Goal: Information Seeking & Learning: Learn about a topic

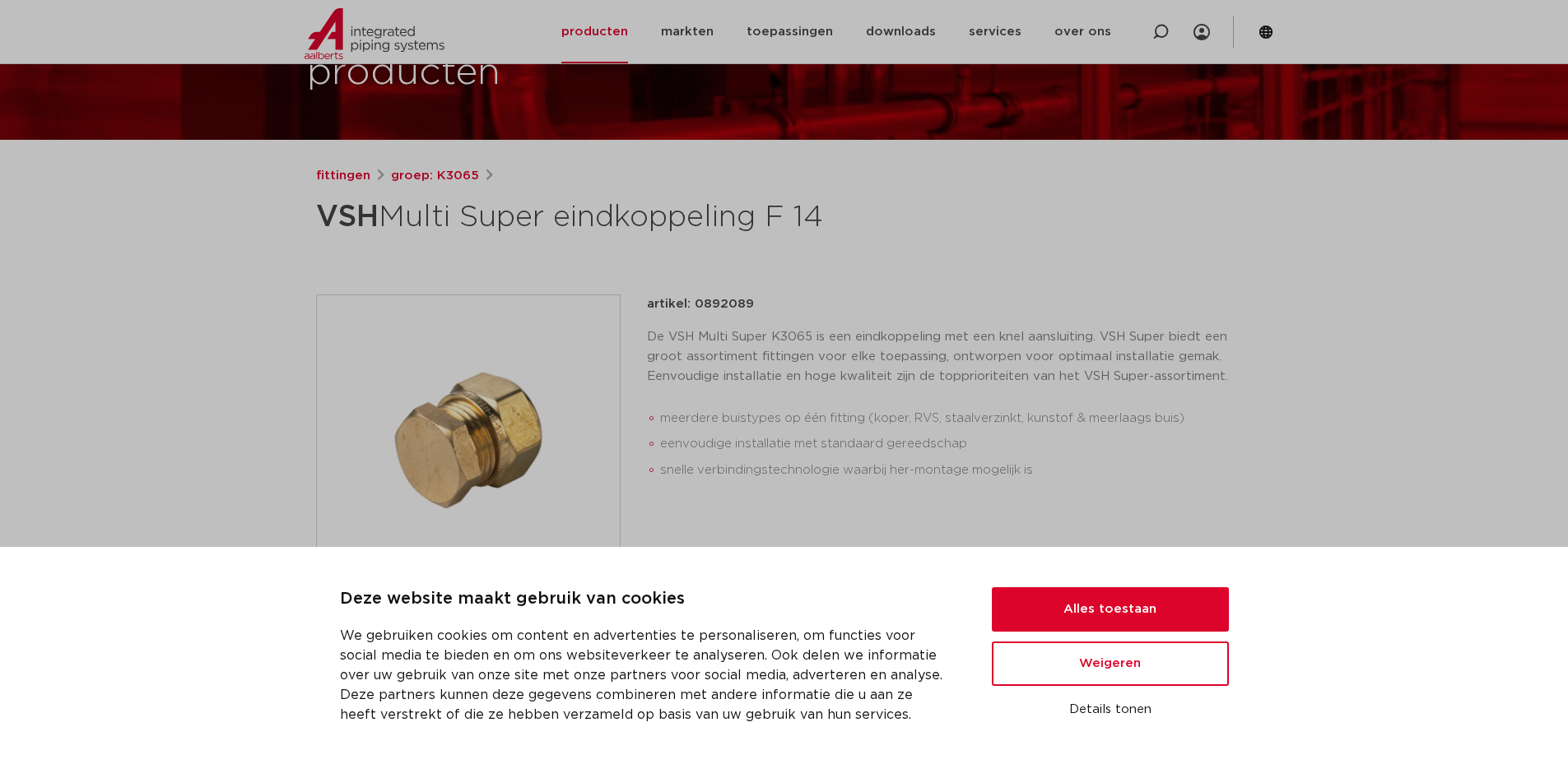
scroll to position [212, 0]
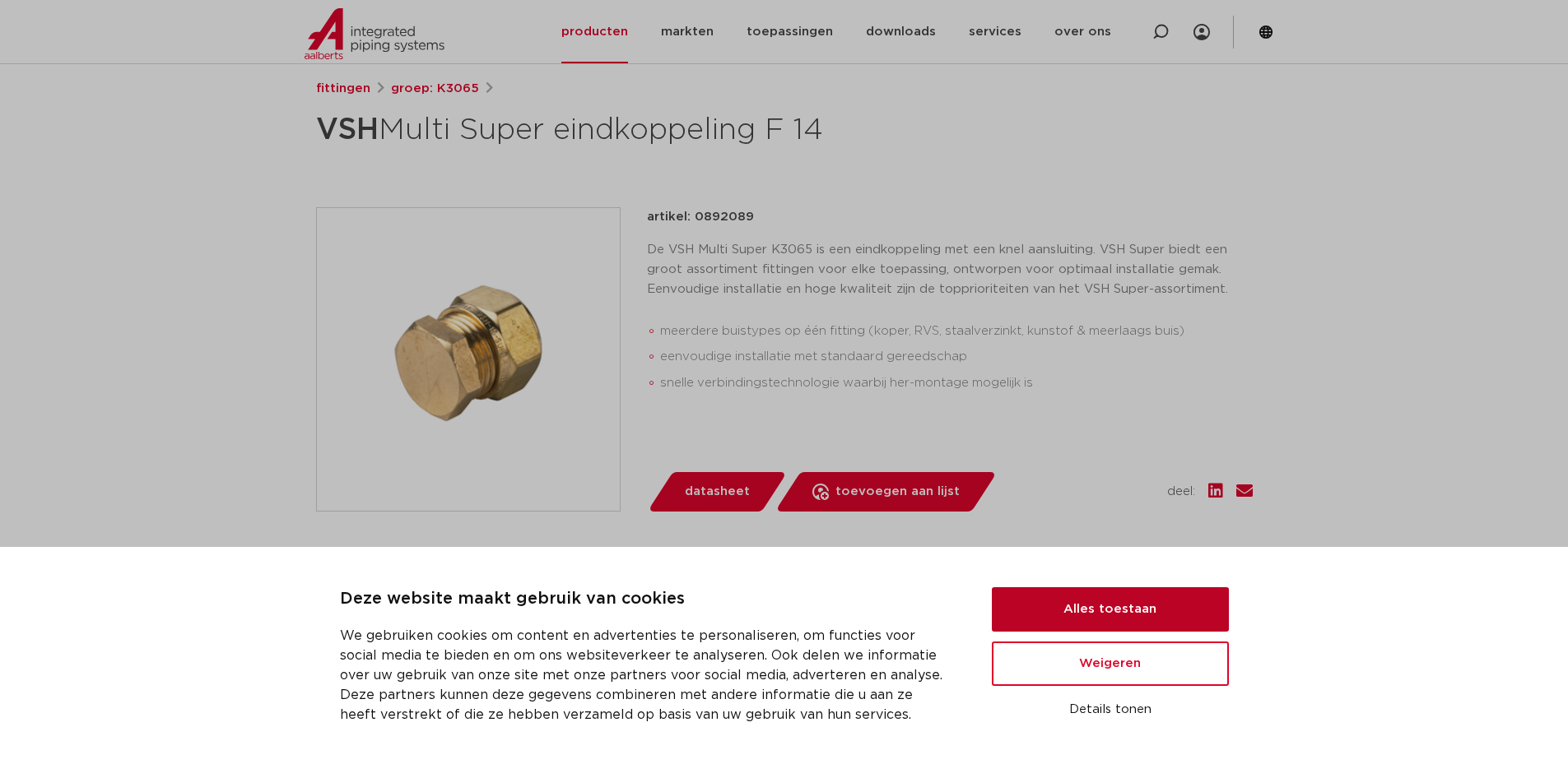
click at [1160, 594] on button "Alles toestaan" at bounding box center [1110, 610] width 237 height 44
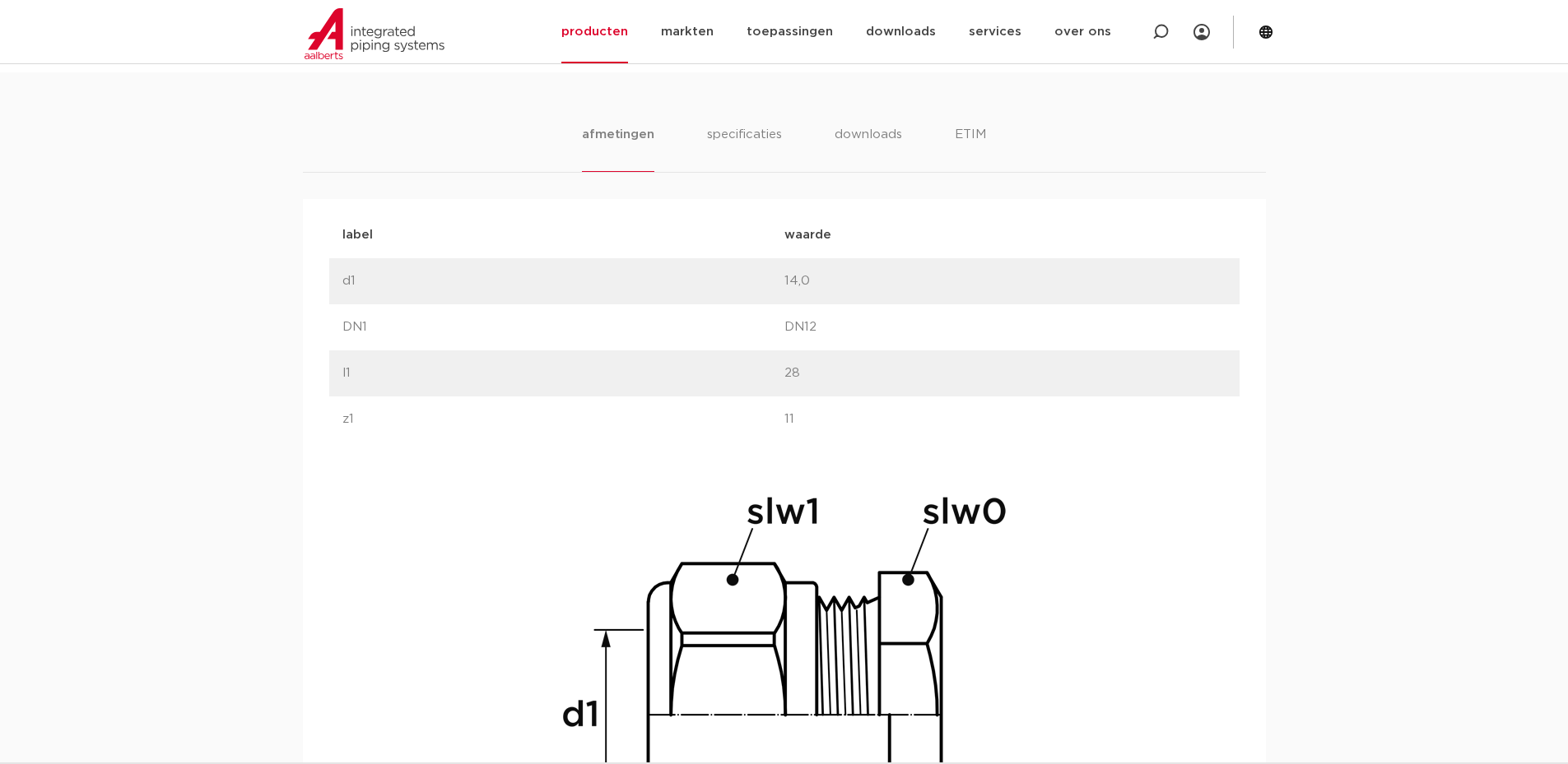
scroll to position [870, 0]
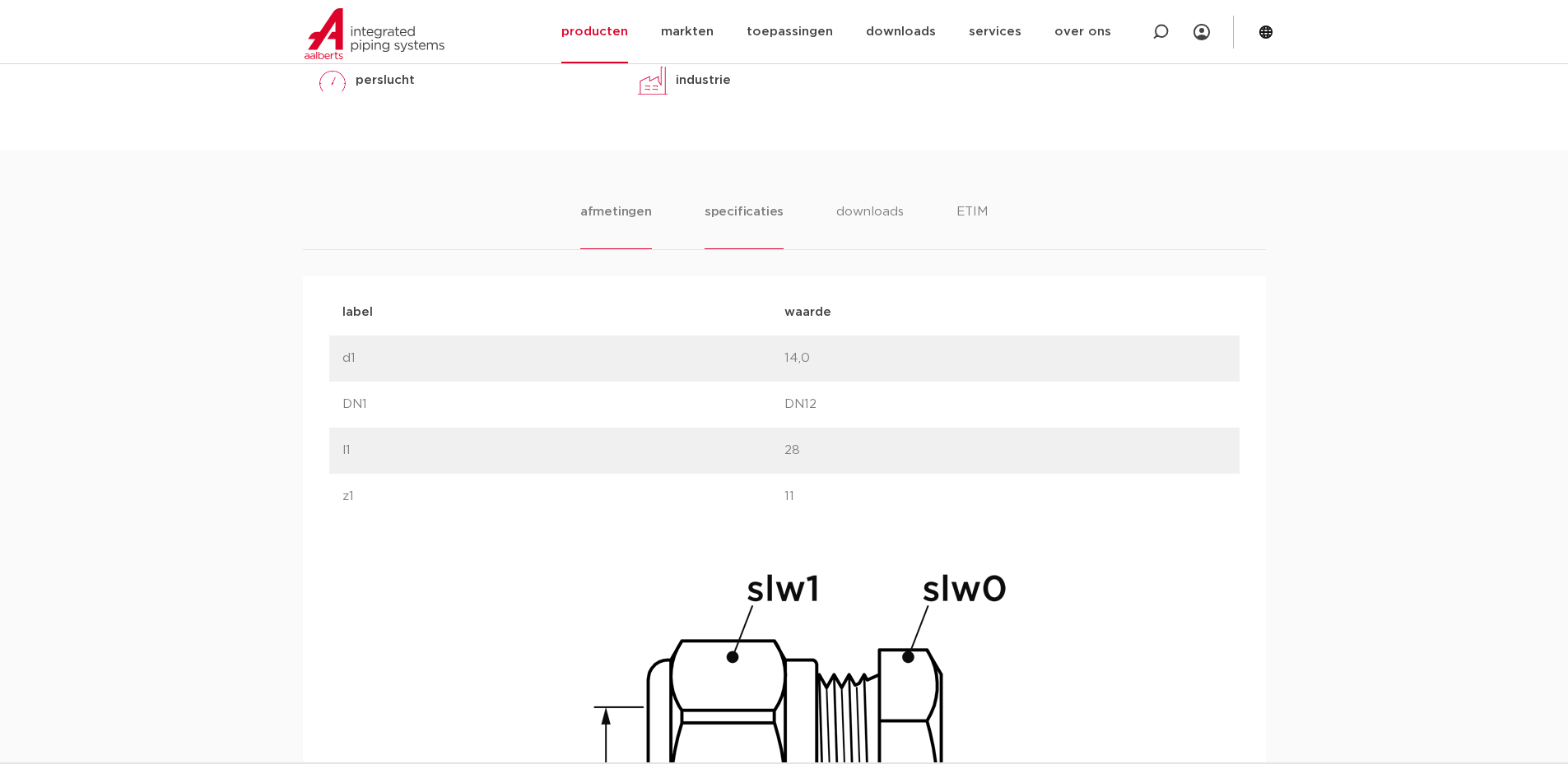
click at [757, 210] on li "specificaties" at bounding box center [744, 225] width 79 height 47
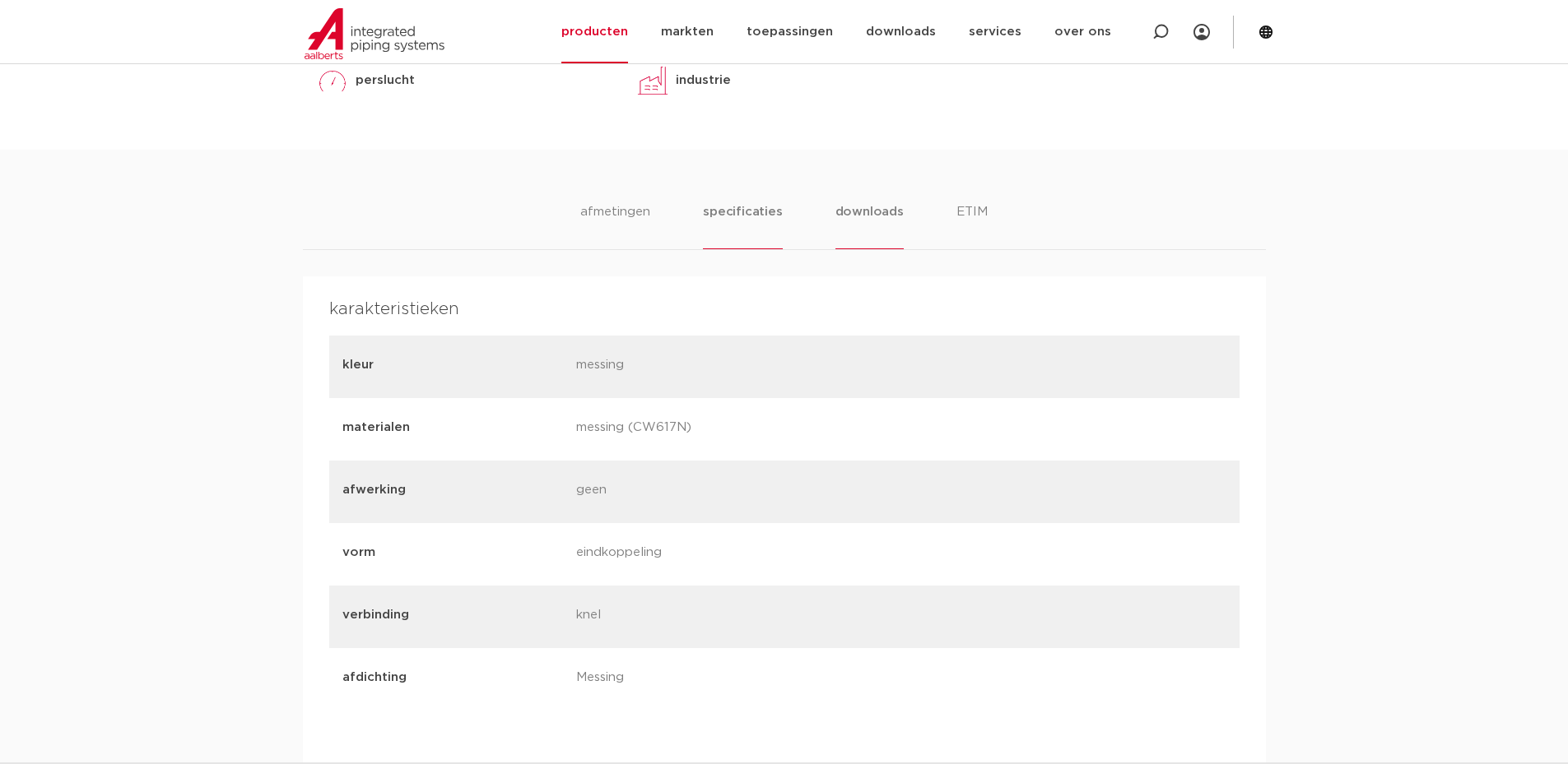
click at [858, 225] on li "downloads" at bounding box center [869, 225] width 68 height 47
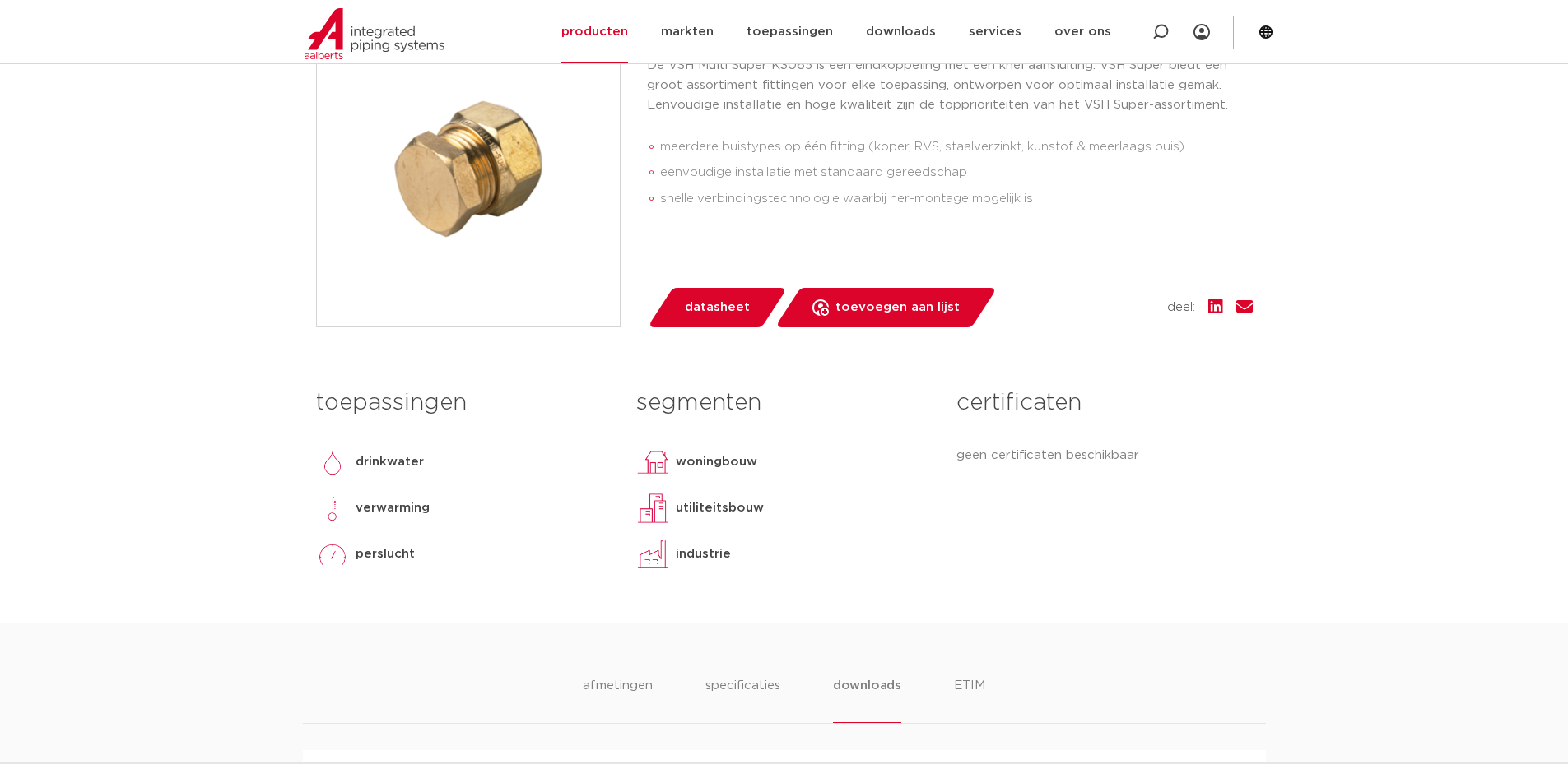
scroll to position [130, 0]
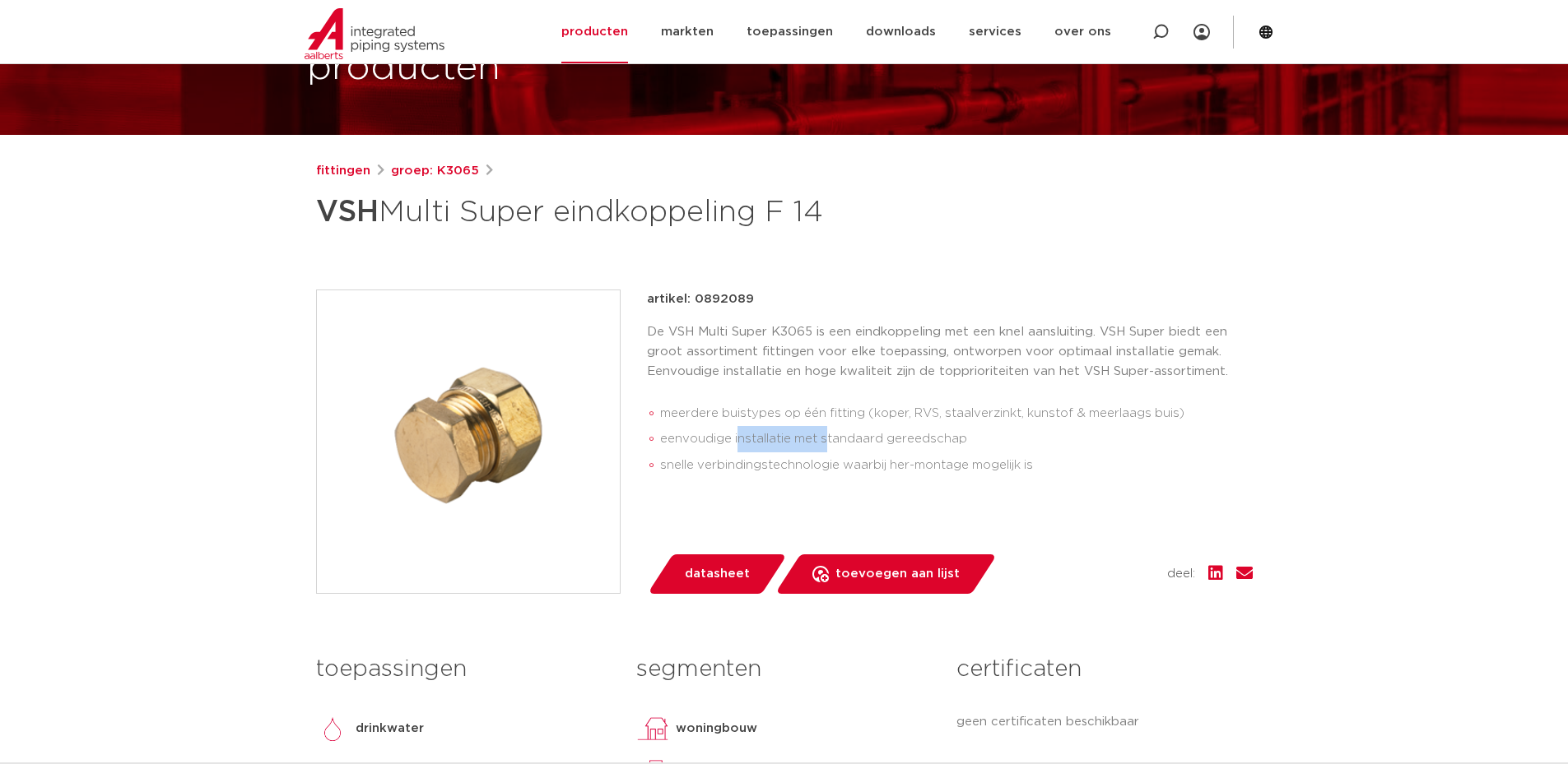
drag, startPoint x: 738, startPoint y: 439, endPoint x: 866, endPoint y: 440, distance: 128.0
click at [866, 440] on li "eenvoudige installatie met standaard gereedschap" at bounding box center [956, 440] width 592 height 27
click at [861, 441] on li "eenvoudige installatie met standaard gereedschap" at bounding box center [956, 440] width 592 height 27
click at [859, 440] on li "eenvoudige installatie met standaard gereedschap" at bounding box center [956, 440] width 592 height 27
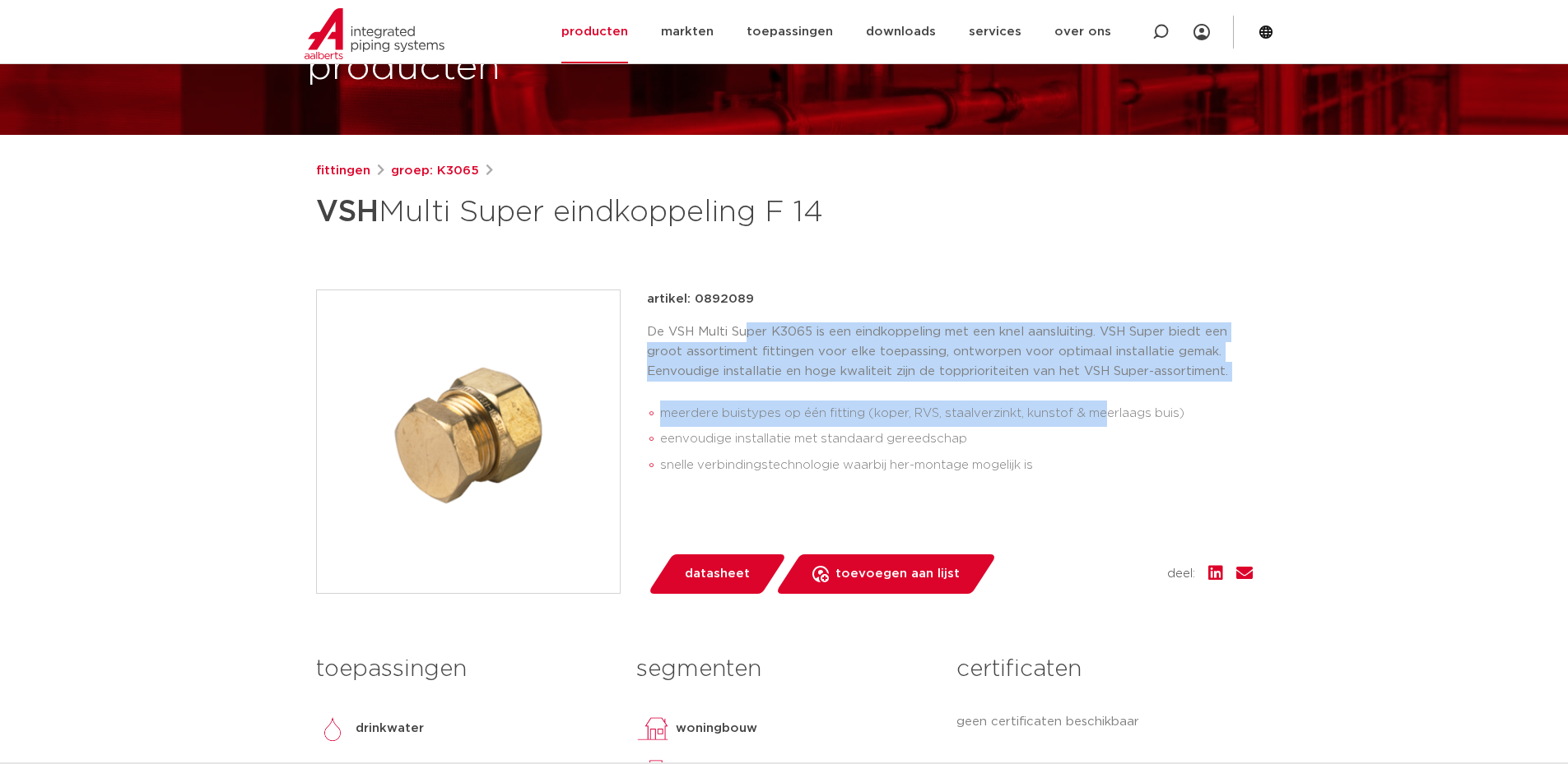
drag, startPoint x: 750, startPoint y: 336, endPoint x: 1109, endPoint y: 384, distance: 362.2
click at [1109, 384] on div "De VSH Multi Super K3065 is een eindkoppeling met een knel aansluiting. VSH Sup…" at bounding box center [950, 404] width 606 height 163
click at [890, 409] on li "meerdere buistypes op één fitting (koper, RVS, staalverzinkt, kunstof & meerlaa…" at bounding box center [956, 414] width 592 height 27
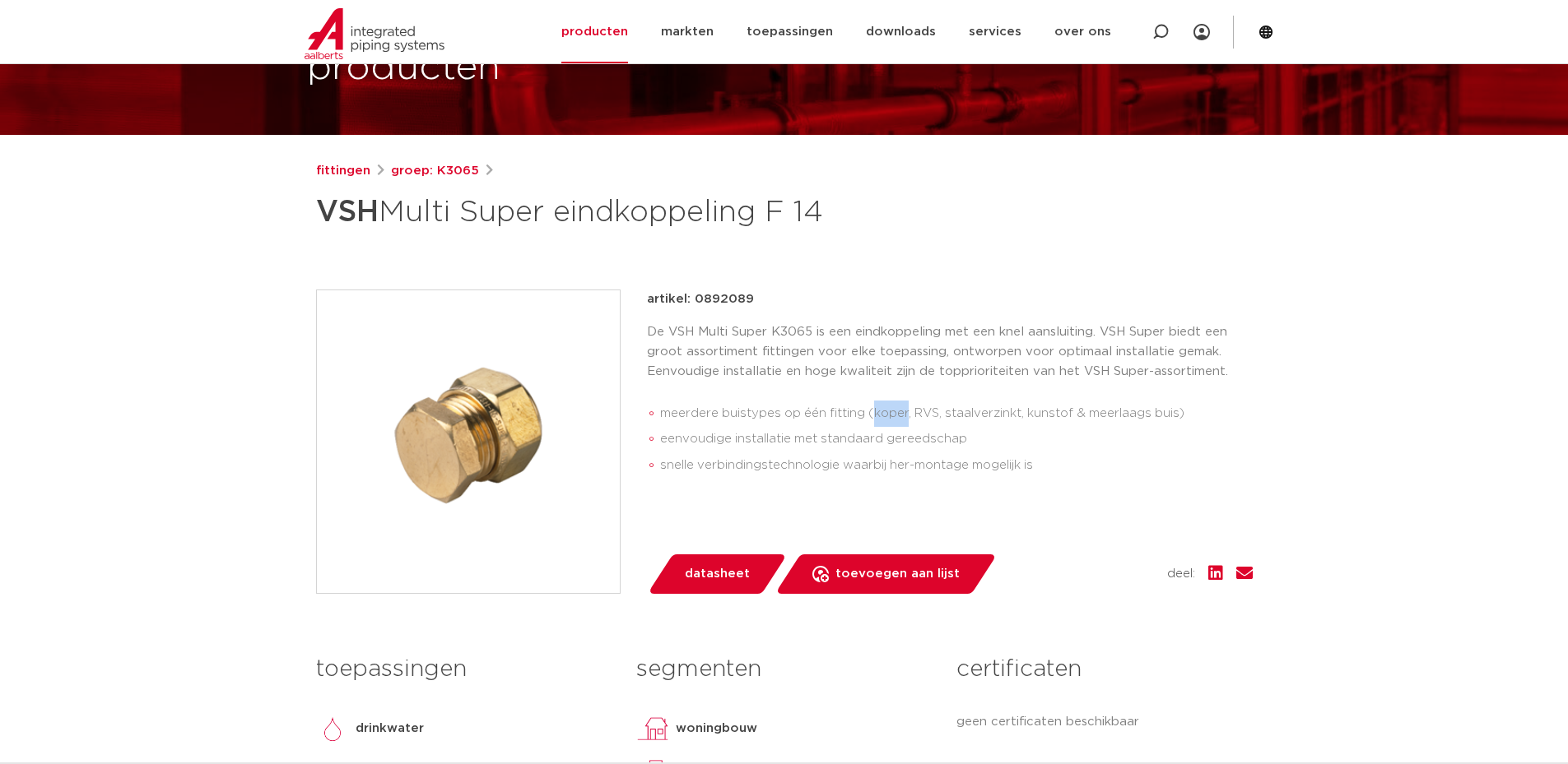
click at [890, 409] on li "meerdere buistypes op één fitting (koper, RVS, staalverzinkt, kunstof & meerlaa…" at bounding box center [956, 414] width 592 height 27
click at [924, 418] on li "meerdere buistypes op één fitting (koper, RVS, staalverzinkt, kunstof & meerlaa…" at bounding box center [956, 414] width 592 height 27
click at [928, 417] on li "meerdere buistypes op één fitting (koper, RVS, staalverzinkt, kunstof & meerlaa…" at bounding box center [956, 414] width 592 height 27
click at [973, 417] on li "meerdere buistypes op één fitting (koper, RVS, staalverzinkt, kunstof & meerlaa…" at bounding box center [956, 414] width 592 height 27
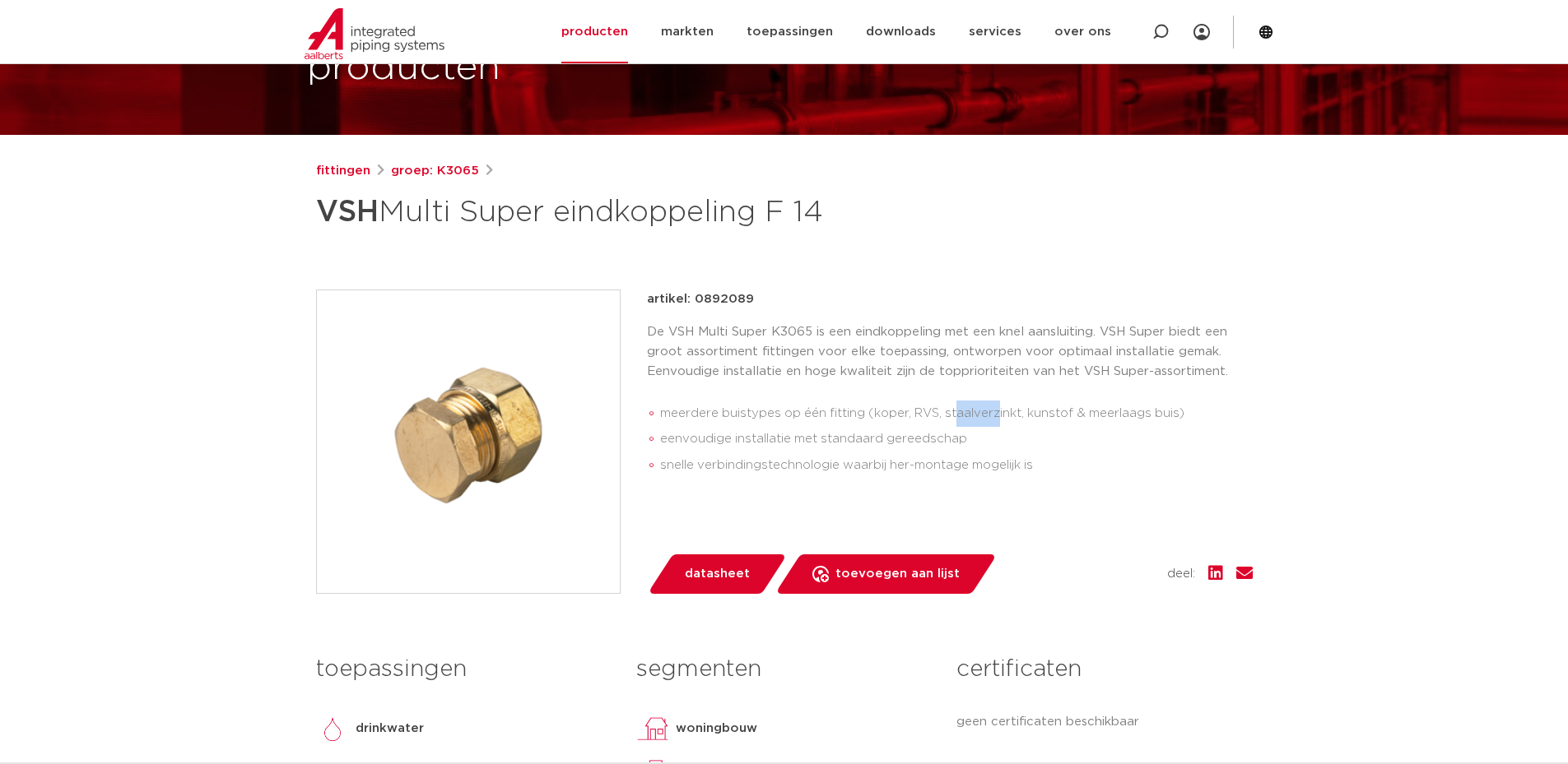
drag, startPoint x: 955, startPoint y: 409, endPoint x: 998, endPoint y: 410, distance: 43.0
click at [998, 410] on li "meerdere buistypes op één fitting (koper, RVS, staalverzinkt, kunstof & meerlaa…" at bounding box center [956, 414] width 592 height 27
drag, startPoint x: 784, startPoint y: 438, endPoint x: 880, endPoint y: 439, distance: 96.0
click at [880, 439] on li "eenvoudige installatie met standaard gereedschap" at bounding box center [956, 440] width 592 height 27
click at [691, 462] on li "snelle verbindingstechnologie waarbij her-montage mogelijk is" at bounding box center [956, 466] width 592 height 27
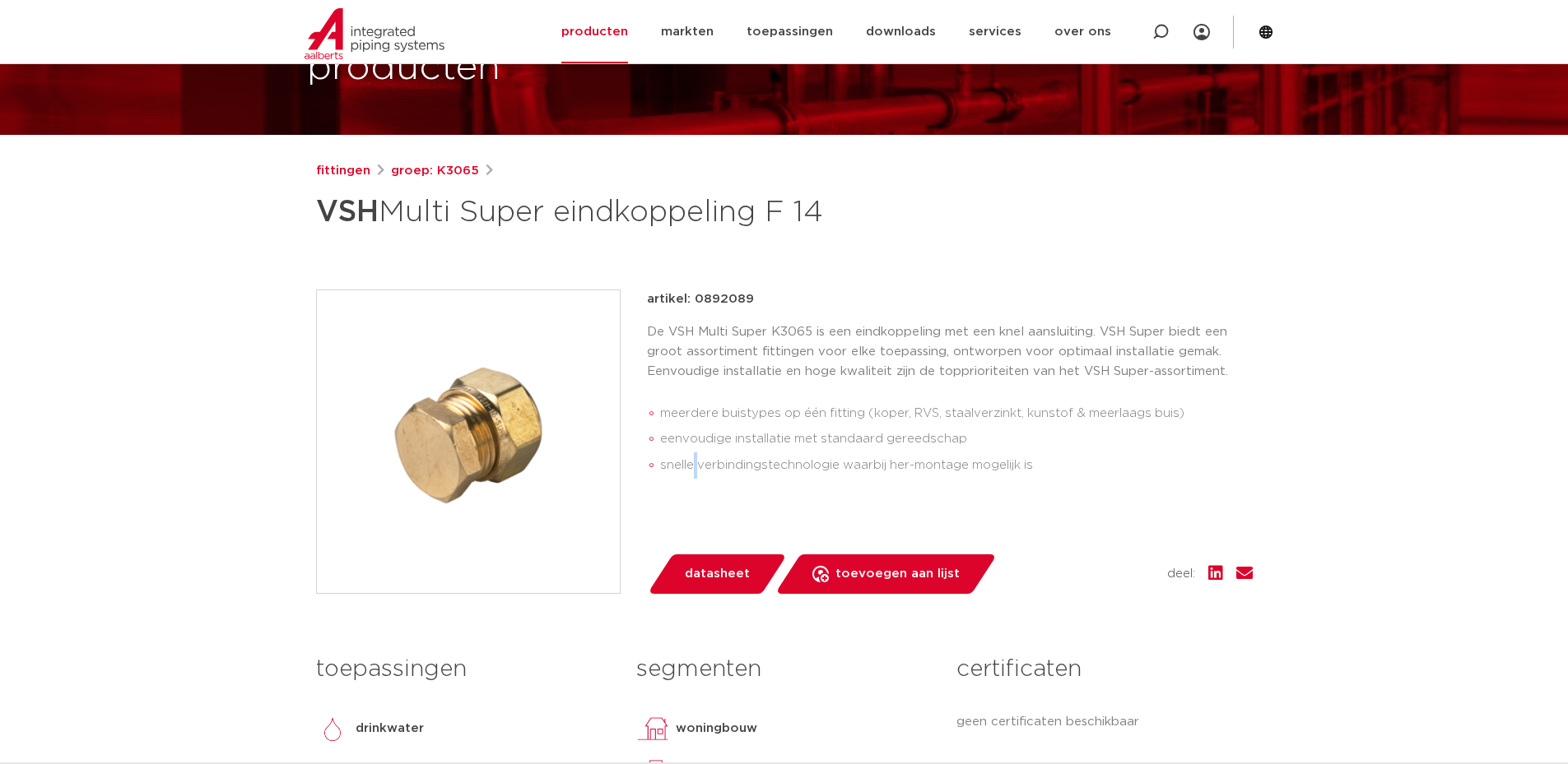
click at [692, 462] on li "snelle verbindingstechnologie waarbij her-montage mogelijk is" at bounding box center [956, 466] width 592 height 27
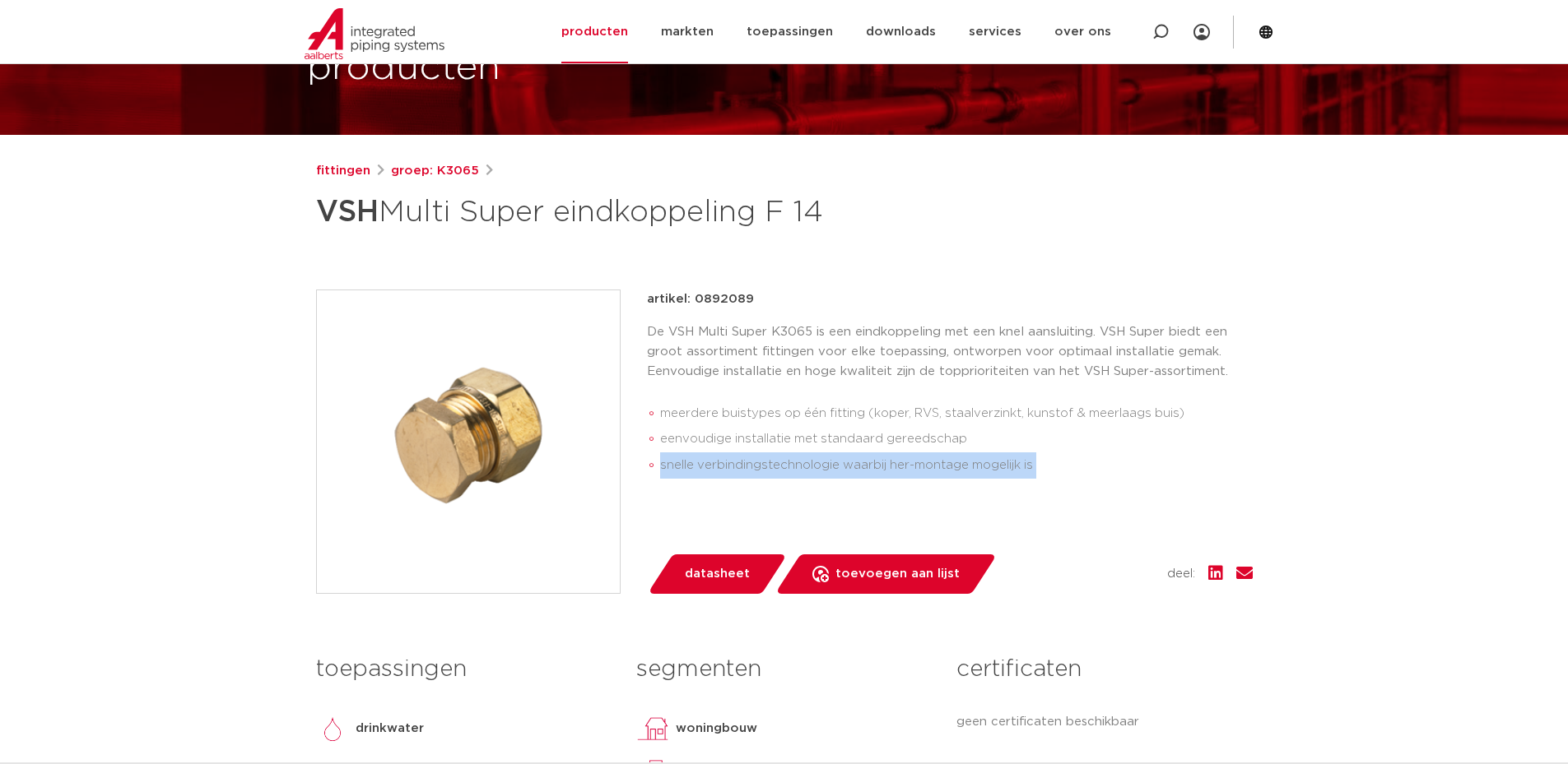
click at [692, 462] on li "snelle verbindingstechnologie waarbij her-montage mogelijk is" at bounding box center [956, 466] width 592 height 27
click at [723, 454] on li "snelle verbindingstechnologie waarbij her-montage mogelijk is" at bounding box center [956, 466] width 592 height 27
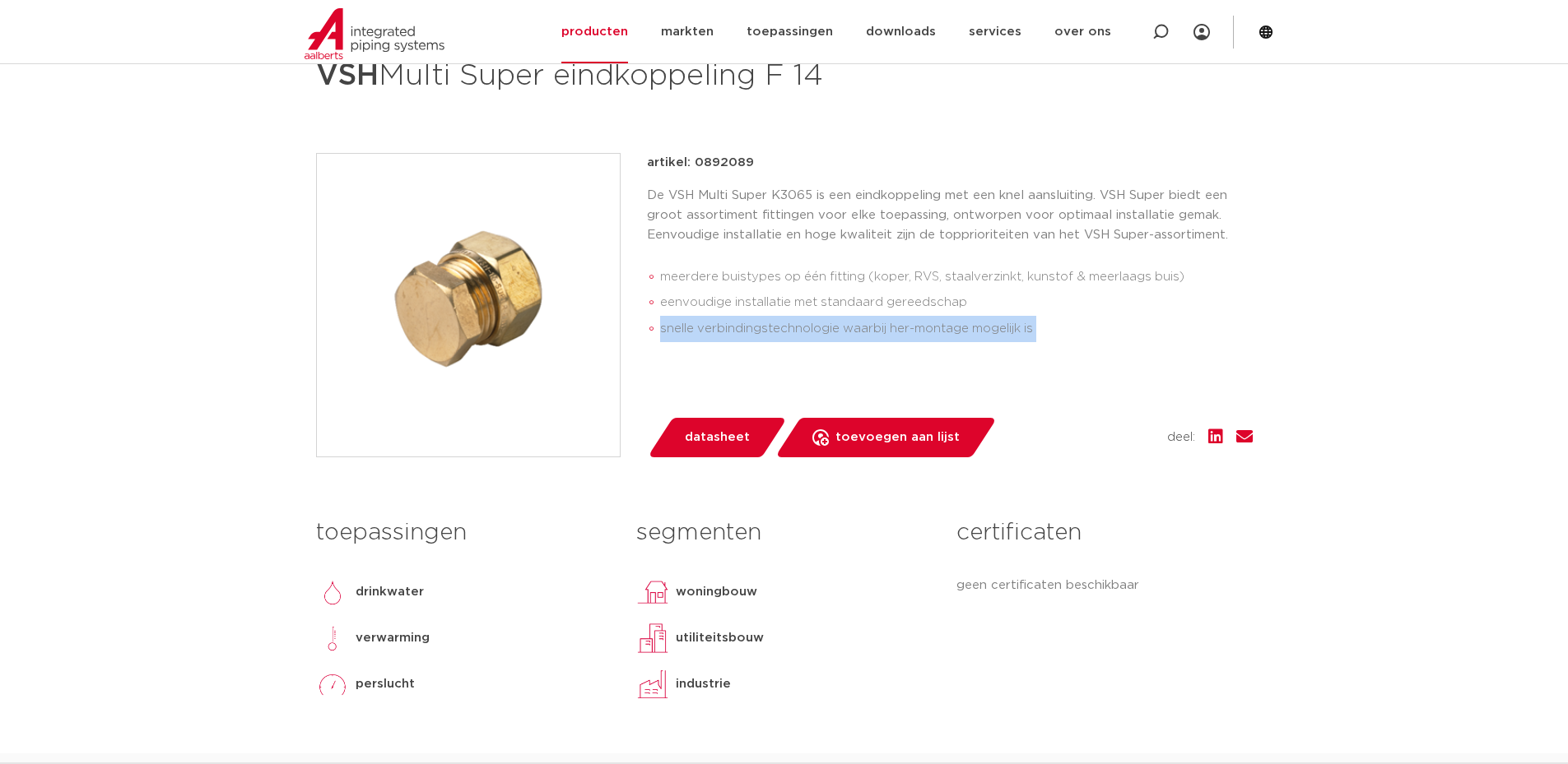
scroll to position [294, 0]
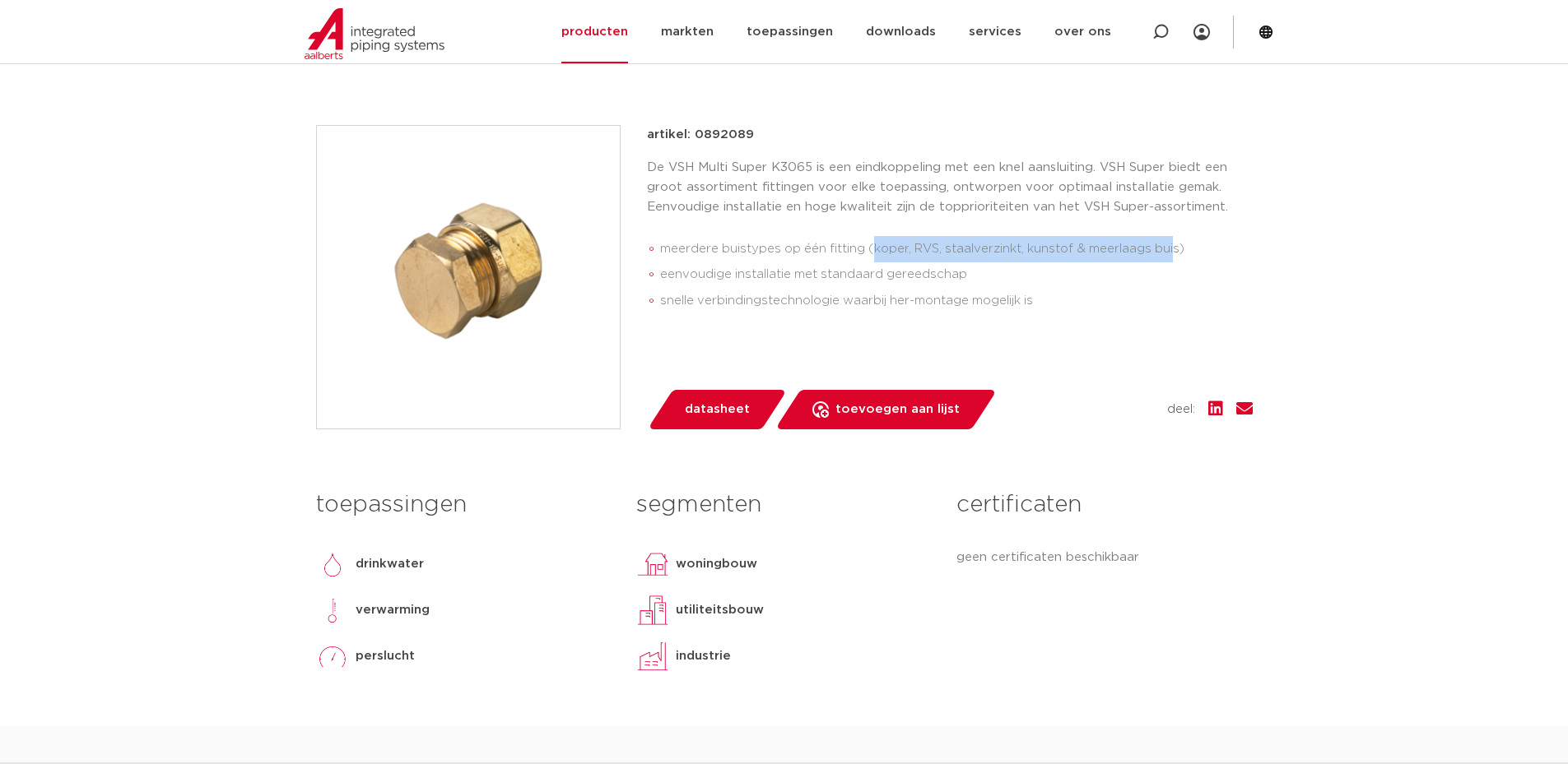
drag, startPoint x: 876, startPoint y: 249, endPoint x: 1174, endPoint y: 244, distance: 298.0
click at [1174, 244] on li "meerdere buistypes op één fitting (koper, RVS, staalverzinkt, kunstof & meerlaa…" at bounding box center [956, 249] width 592 height 27
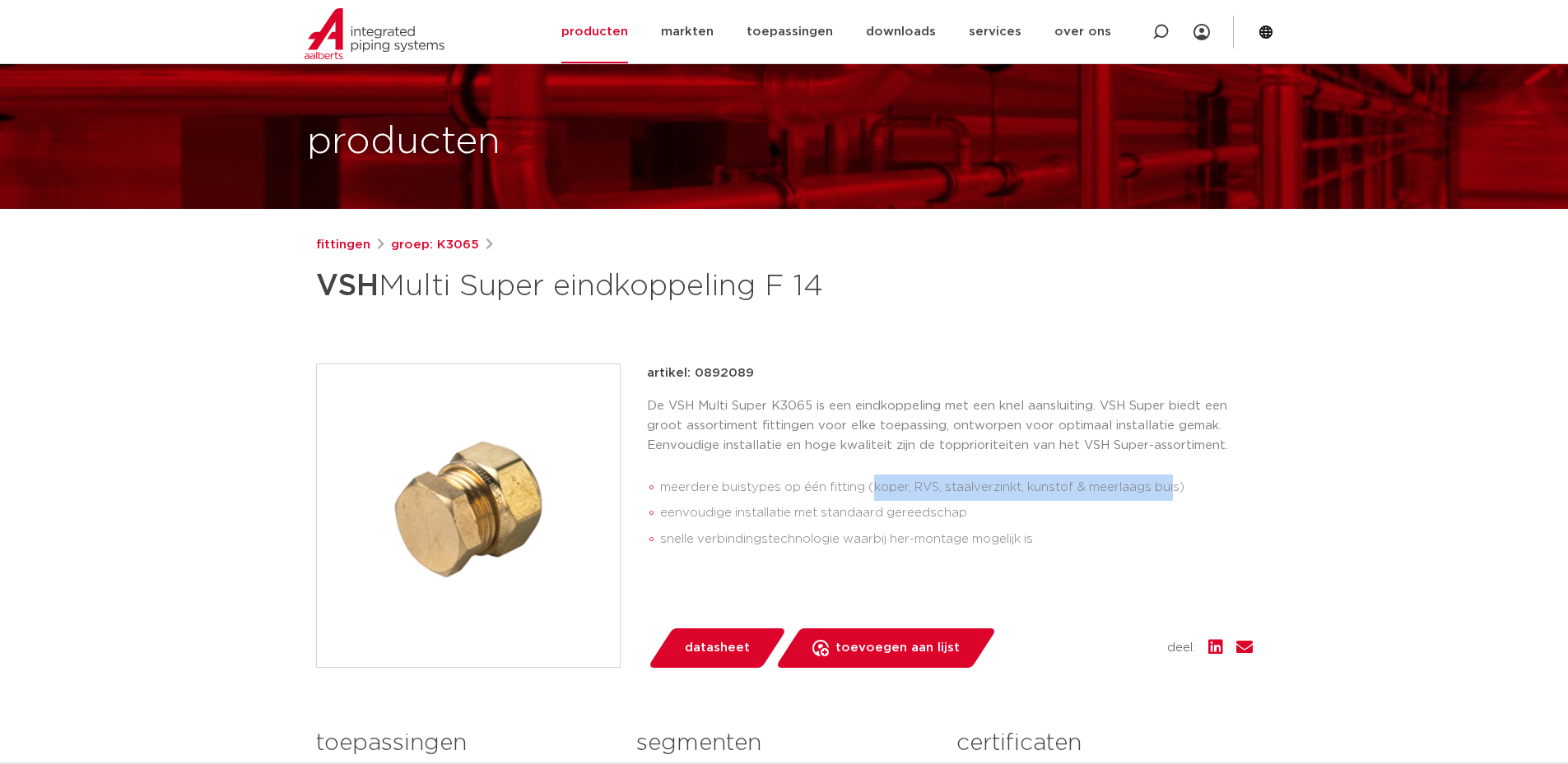
scroll to position [82, 0]
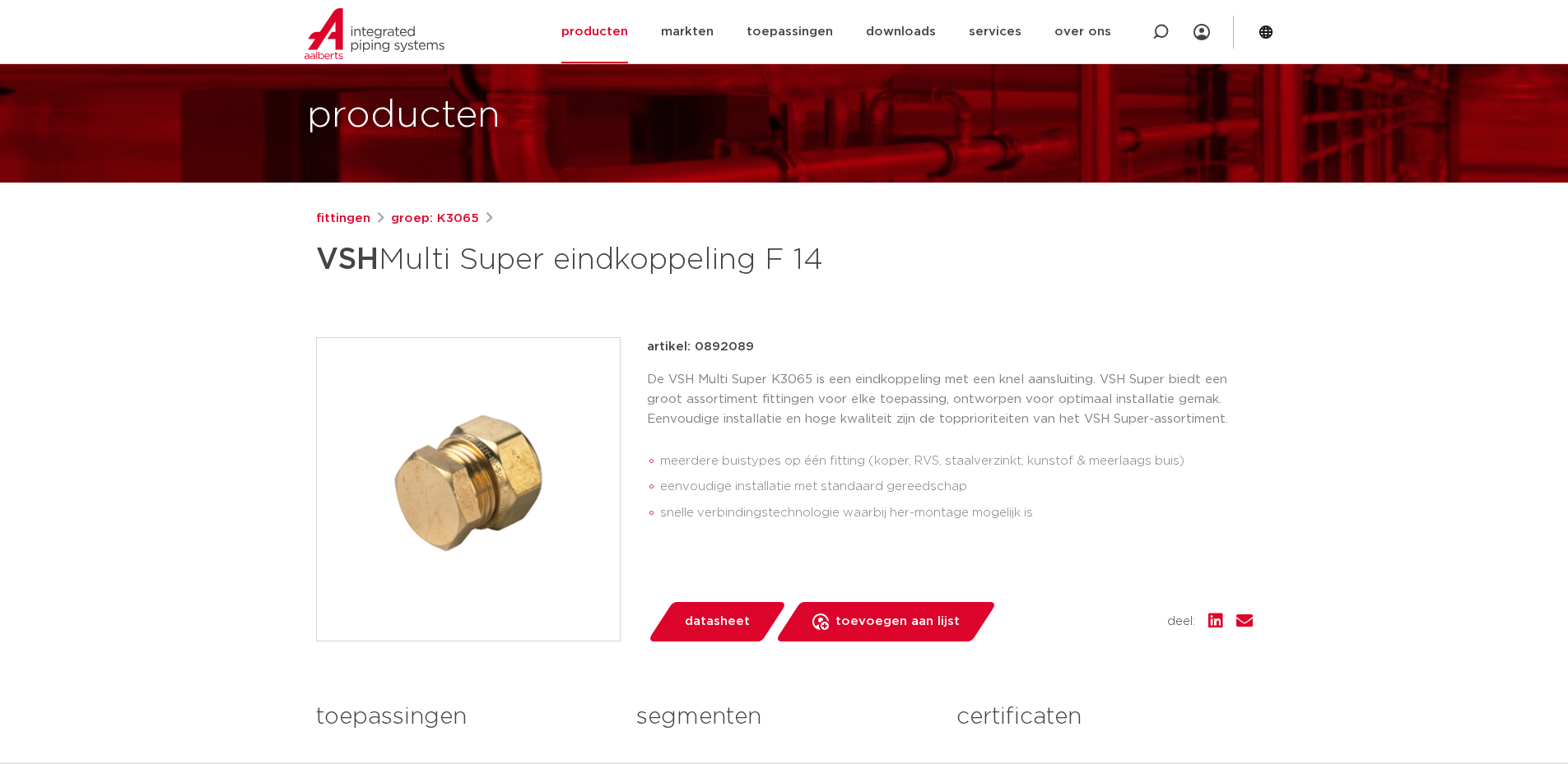
click at [804, 466] on li "meerdere buistypes op één fitting (koper, RVS, staalverzinkt, kunstof & meerlaa…" at bounding box center [956, 462] width 592 height 27
drag, startPoint x: 1042, startPoint y: 462, endPoint x: 1097, endPoint y: 468, distance: 55.3
click at [1097, 468] on li "meerdere buistypes op één fitting (koper, RVS, staalverzinkt, kunstof & meerlaa…" at bounding box center [956, 462] width 592 height 27
click at [1033, 457] on li "meerdere buistypes op één fitting (koper, RVS, staalverzinkt, kunstof & meerlaa…" at bounding box center [956, 462] width 592 height 27
drag, startPoint x: 1033, startPoint y: 457, endPoint x: 1164, endPoint y: 461, distance: 131.1
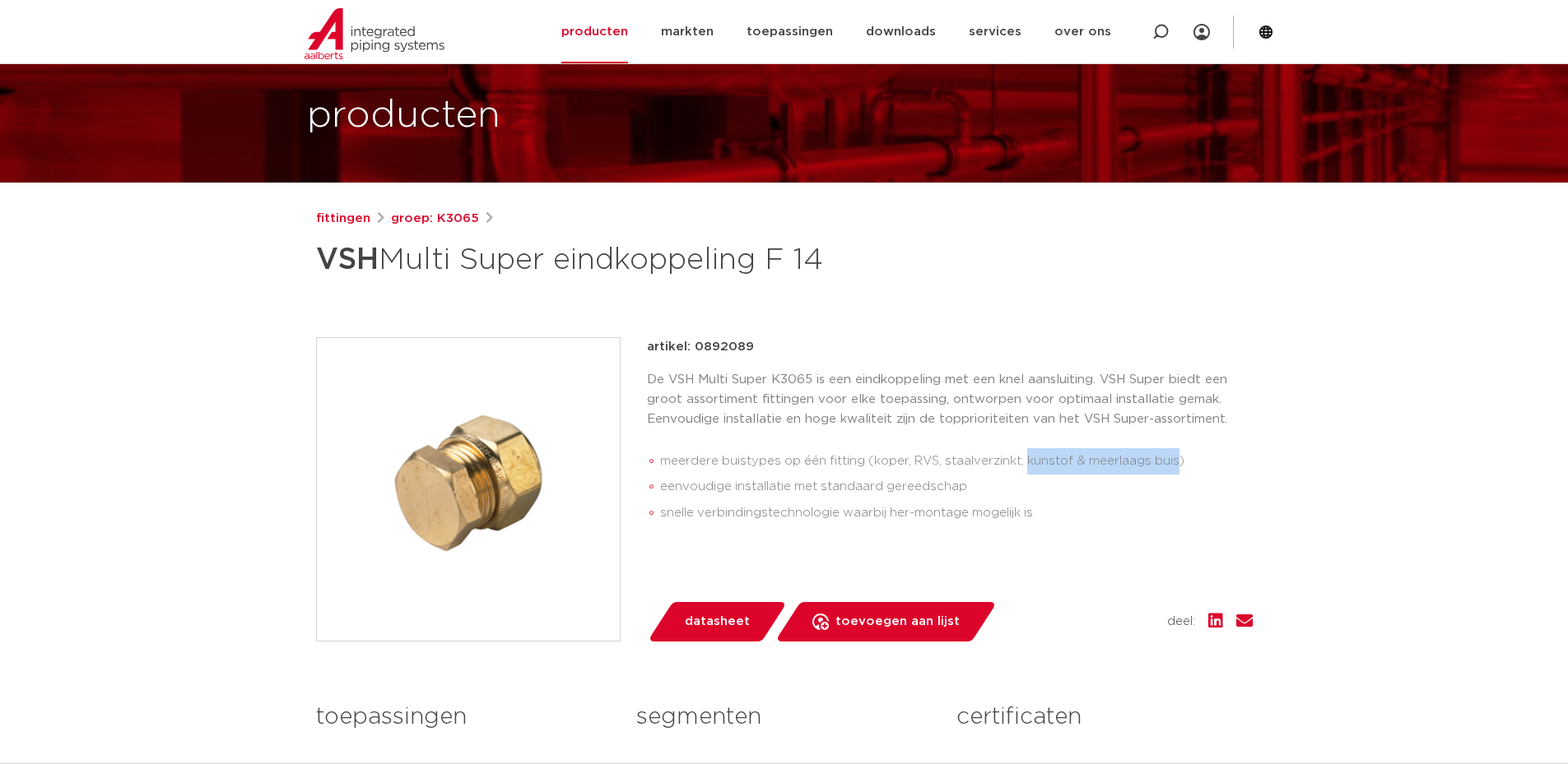
click at [1165, 461] on li "meerdere buistypes op één fitting (koper, RVS, staalverzinkt, kunstof & meerlaa…" at bounding box center [956, 462] width 592 height 27
click at [924, 461] on li "meerdere buistypes op één fitting (koper, RVS, staalverzinkt, kunstof & meerlaa…" at bounding box center [956, 462] width 592 height 27
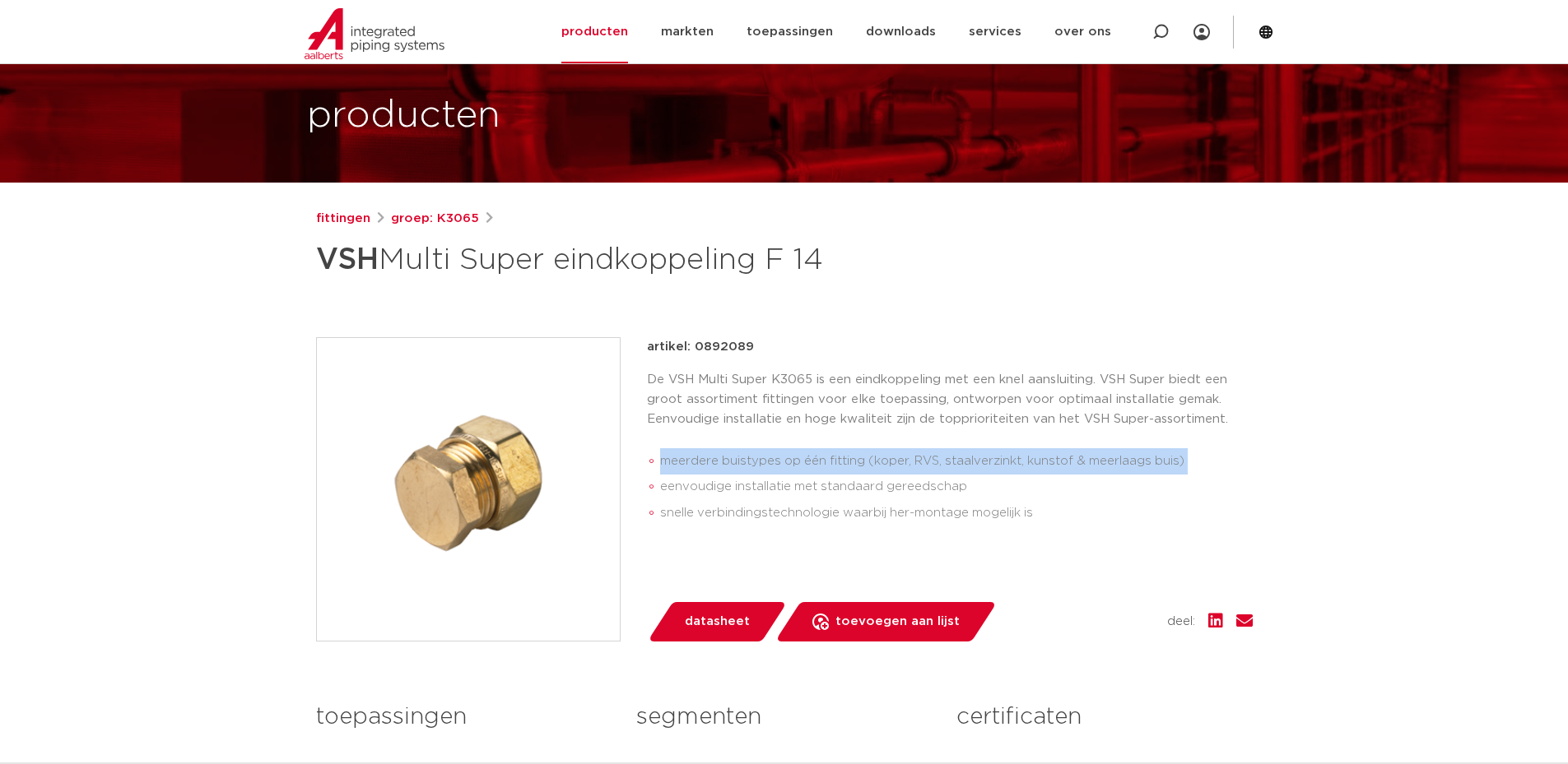
click at [924, 461] on li "meerdere buistypes op één fitting (koper, RVS, staalverzinkt, kunstof & meerlaa…" at bounding box center [956, 462] width 592 height 27
click at [924, 457] on li "meerdere buistypes op één fitting (koper, RVS, staalverzinkt, kunstof & meerlaa…" at bounding box center [956, 462] width 592 height 27
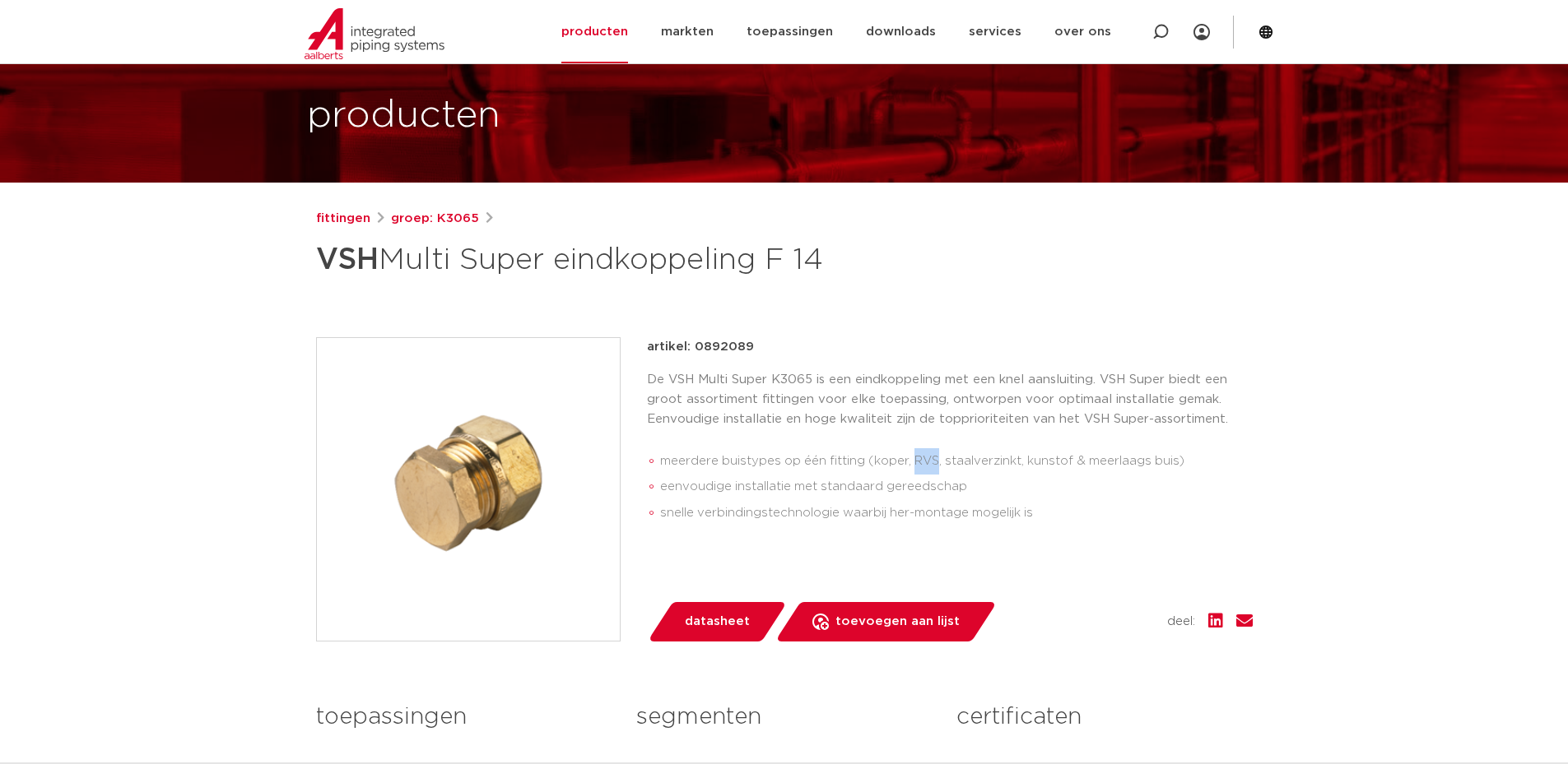
drag, startPoint x: 923, startPoint y: 457, endPoint x: 913, endPoint y: 461, distance: 10.8
click at [920, 459] on li "meerdere buistypes op één fitting (koper, RVS, staalverzinkt, kunstof & meerlaa…" at bounding box center [956, 462] width 592 height 27
click at [987, 464] on li "meerdere buistypes op één fitting (koper, RVS, staalverzinkt, kunstof & meerlaa…" at bounding box center [956, 462] width 592 height 27
click at [979, 463] on li "meerdere buistypes op één fitting (koper, RVS, staalverzinkt, kunstof & meerlaa…" at bounding box center [956, 462] width 592 height 27
drag, startPoint x: 884, startPoint y: 464, endPoint x: 1141, endPoint y: 479, distance: 257.4
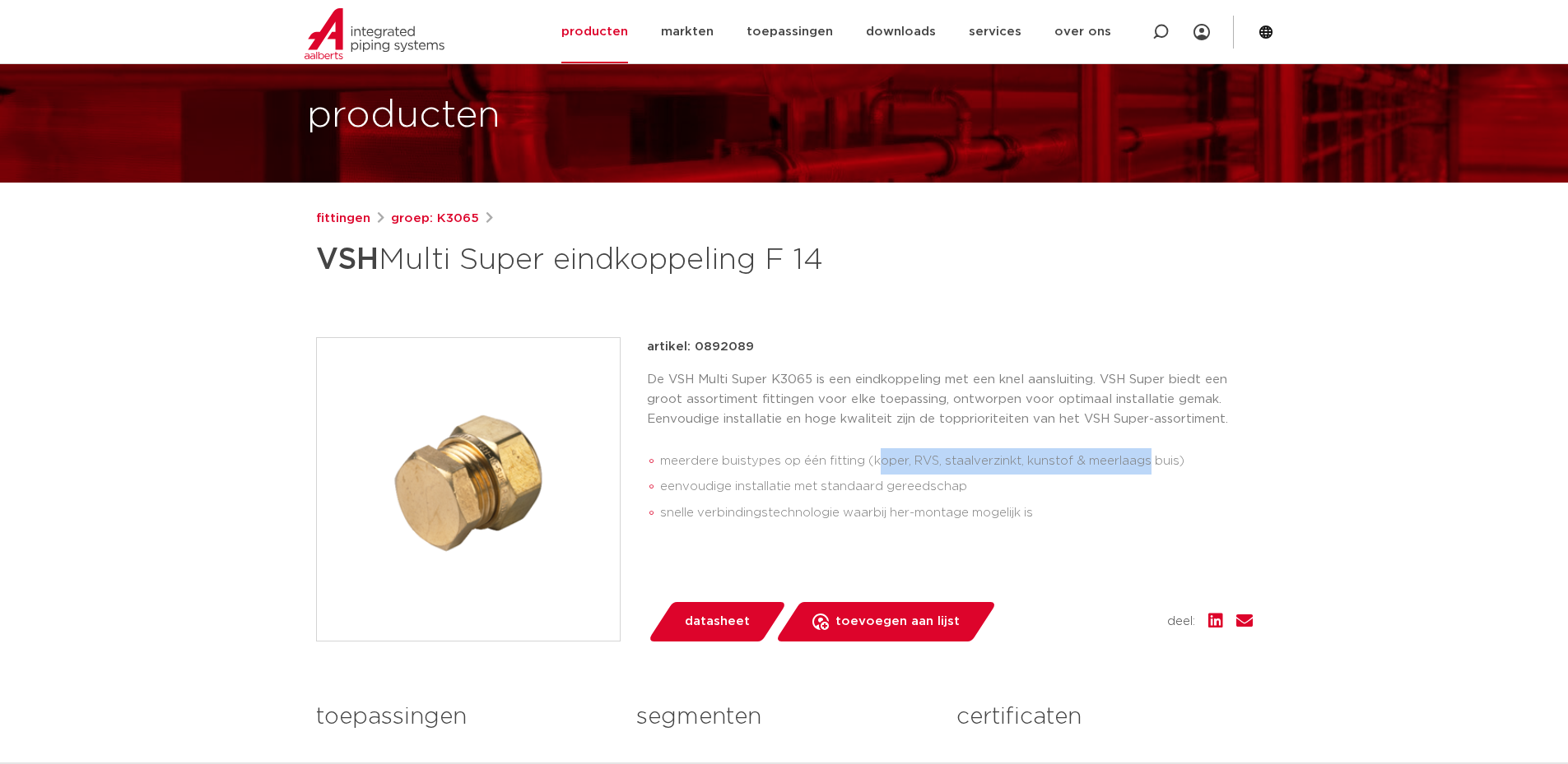
click at [1150, 459] on li "meerdere buistypes op één fitting (koper, RVS, staalverzinkt, kunstof & meerlaa…" at bounding box center [956, 462] width 592 height 27
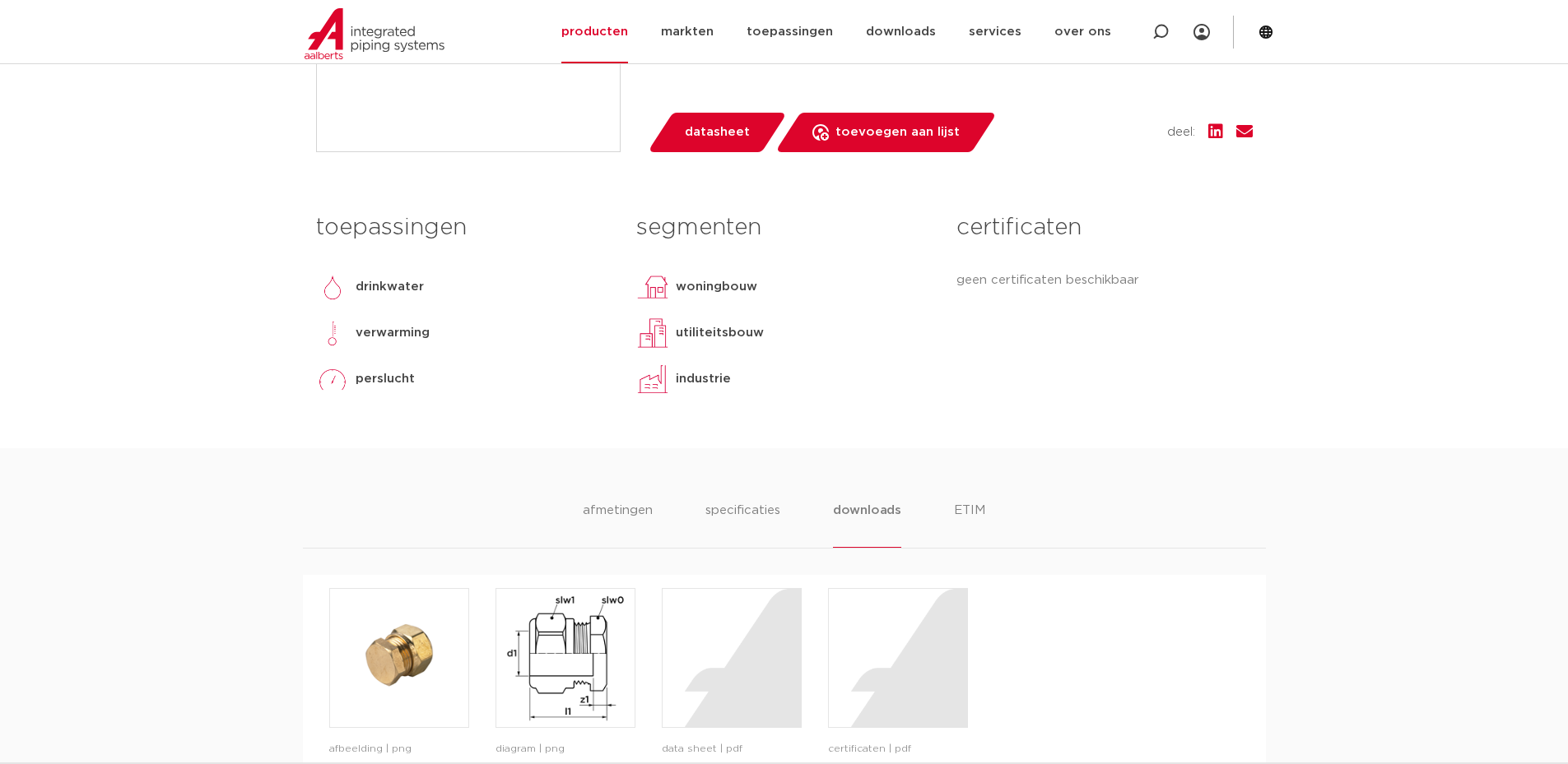
scroll to position [576, 0]
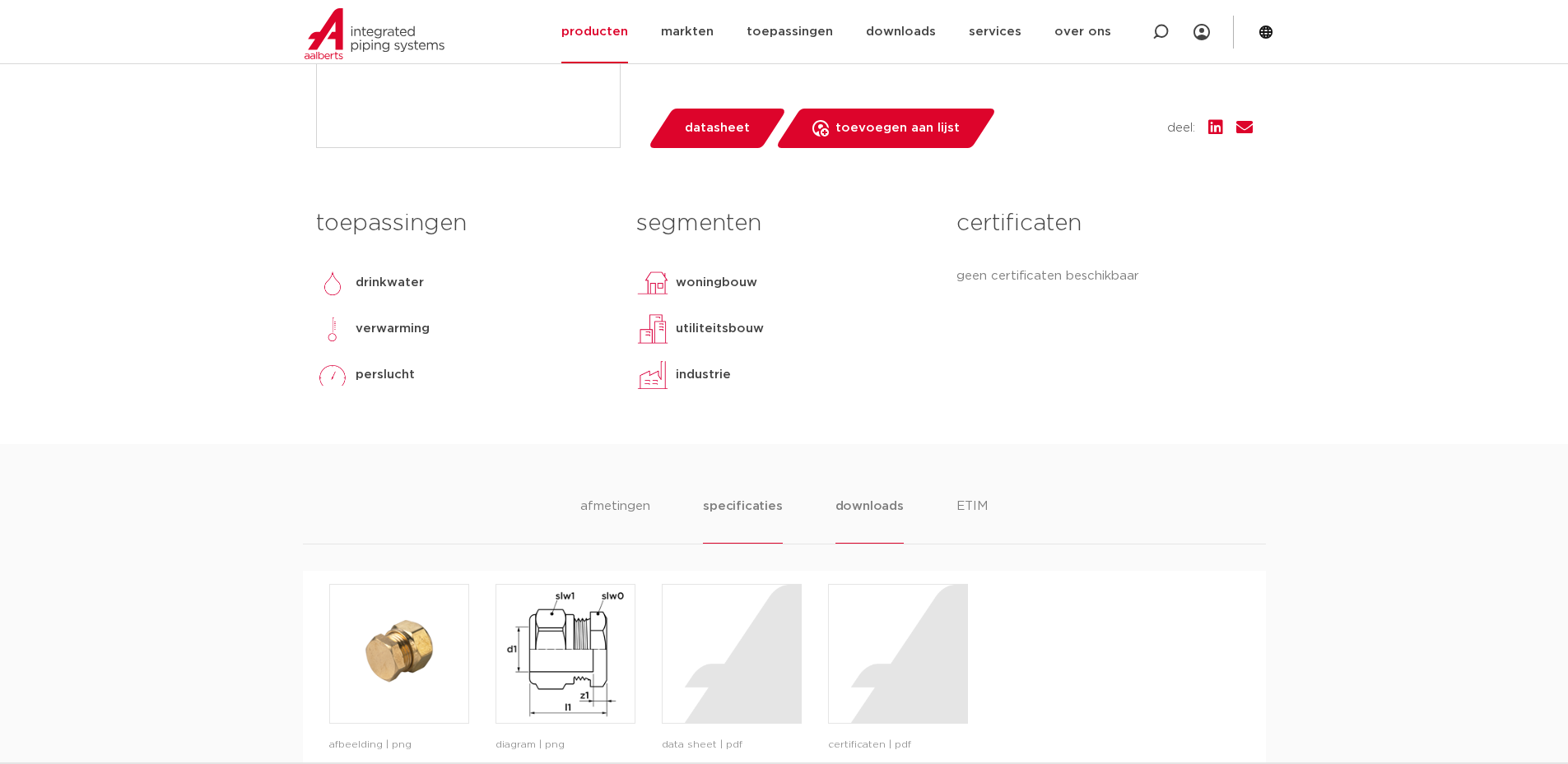
click at [745, 504] on li "specificaties" at bounding box center [742, 520] width 79 height 47
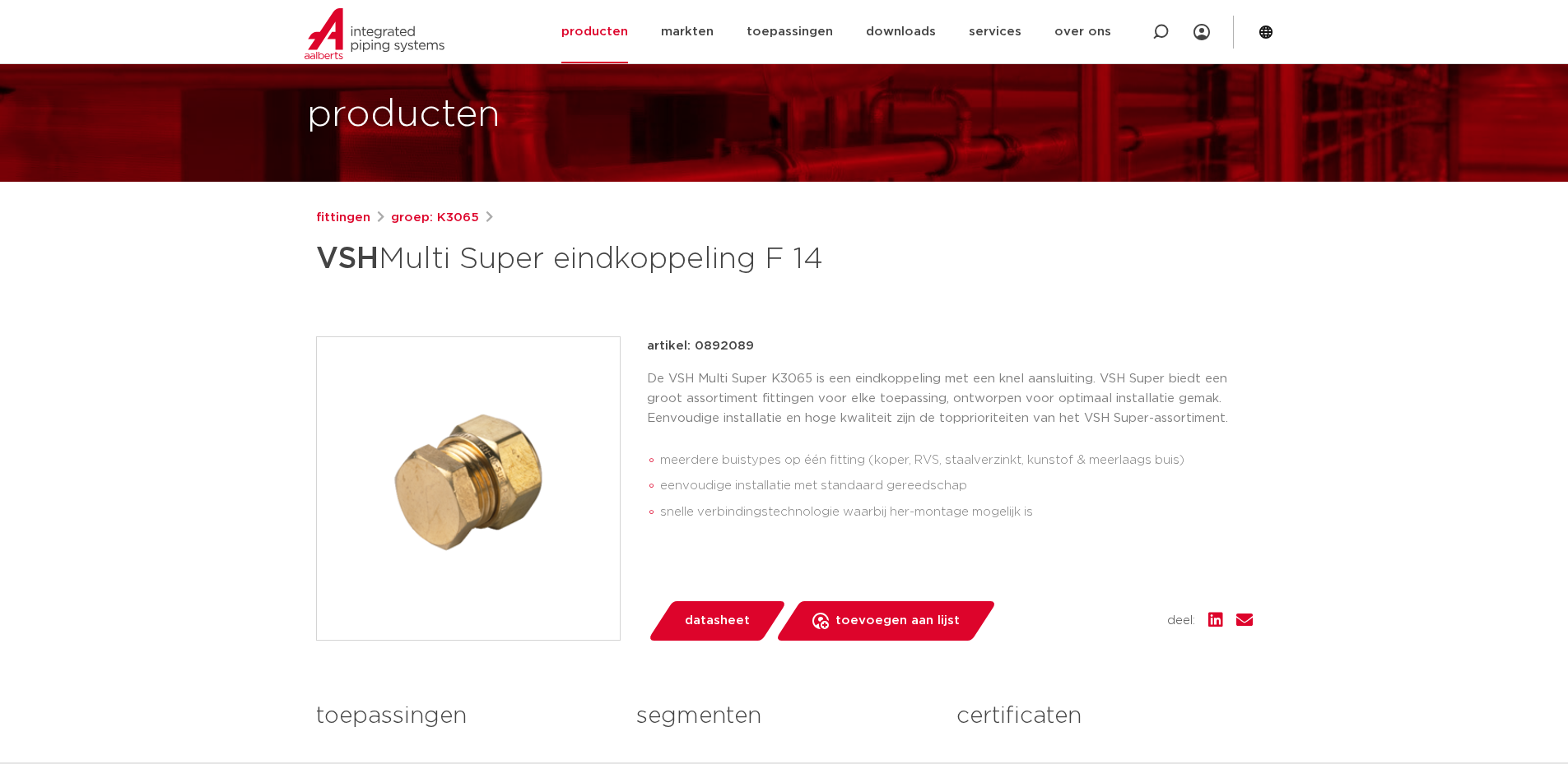
scroll to position [82, 0]
click at [776, 465] on li "meerdere buistypes op één fitting (koper, RVS, staalverzinkt, kunstof & meerlaa…" at bounding box center [956, 462] width 592 height 27
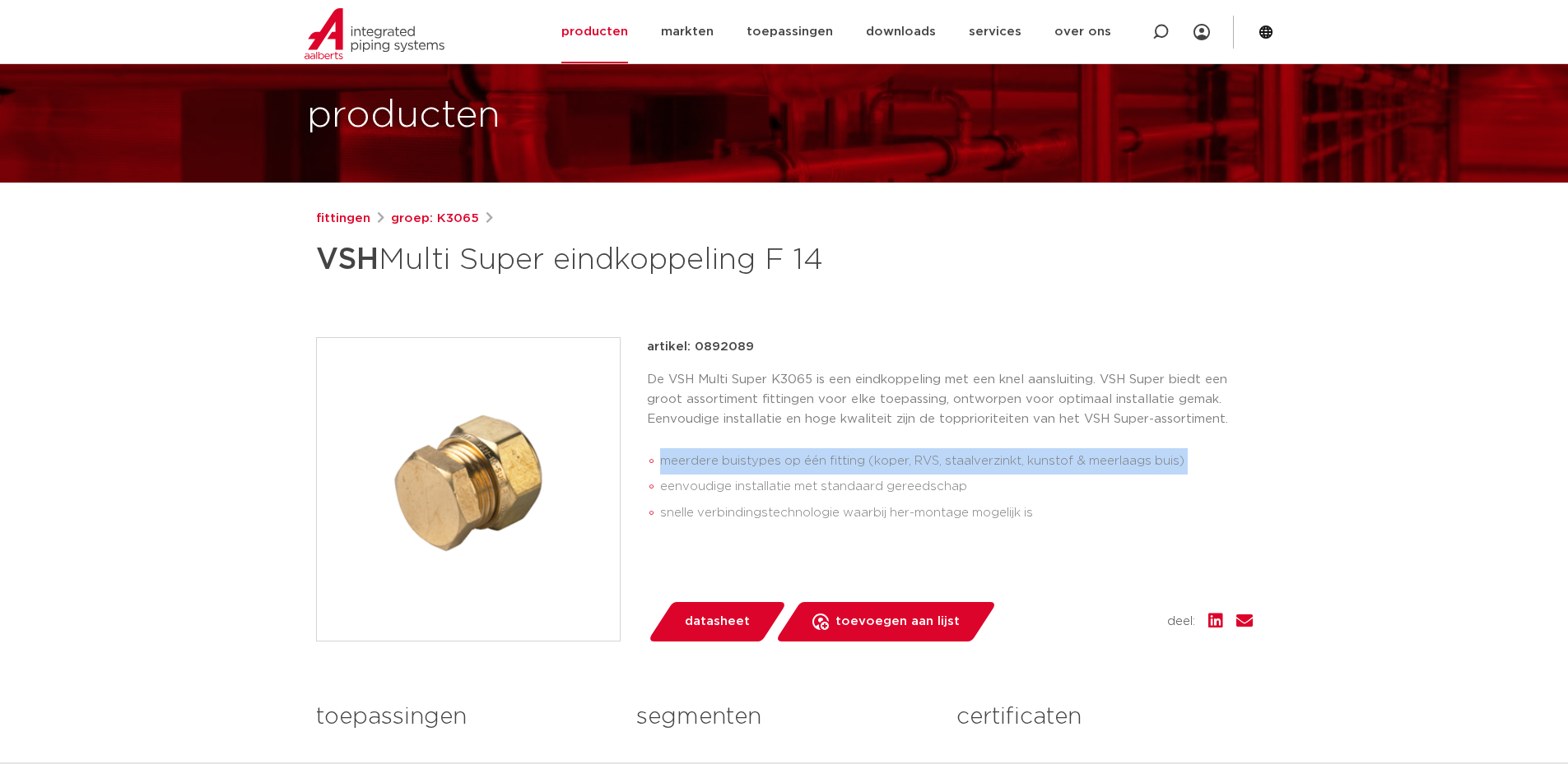
click at [776, 465] on li "meerdere buistypes op één fitting (koper, RVS, staalverzinkt, kunstof & meerlaa…" at bounding box center [956, 462] width 592 height 27
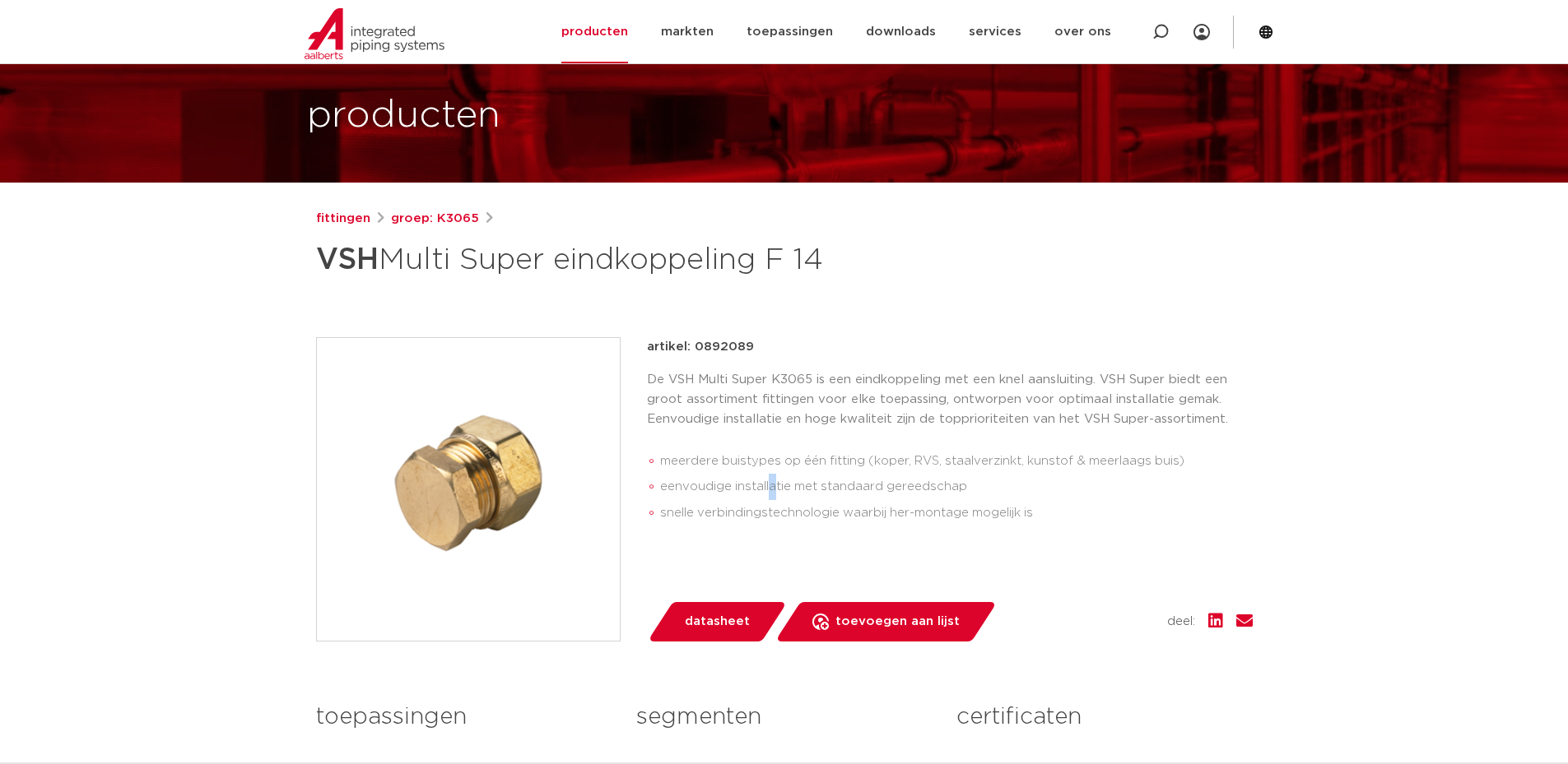
click at [772, 485] on li "eenvoudige installatie met standaard gereedschap" at bounding box center [956, 487] width 592 height 27
click at [771, 478] on li "eenvoudige installatie met standaard gereedschap" at bounding box center [956, 487] width 592 height 27
click at [197, 19] on section "Zoeken NIEUW: myIPS is beschikbaar meer info sluiten producten markten toepassi…" at bounding box center [784, 31] width 1568 height 63
